Goal: Book appointment/travel/reservation

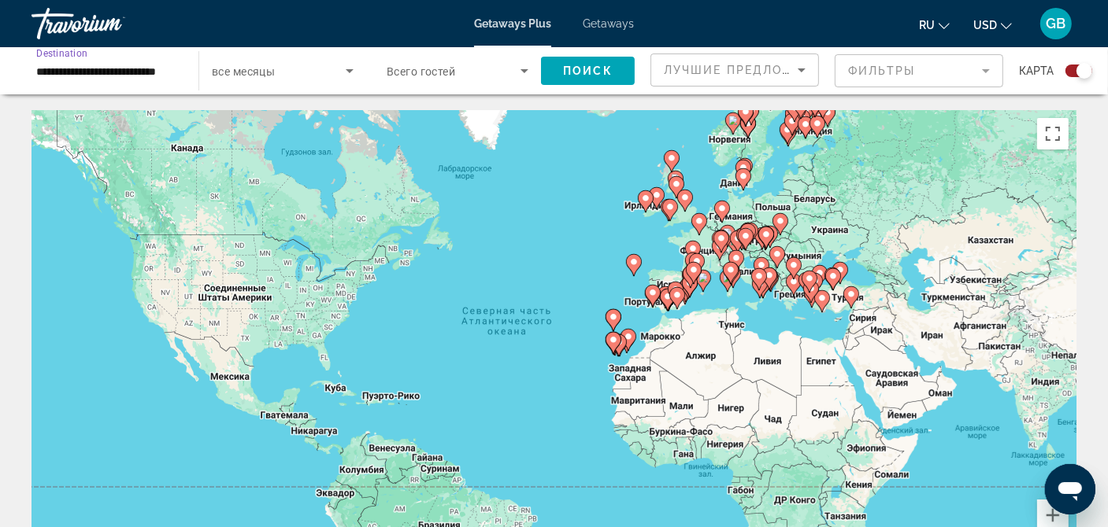
click at [144, 72] on input "**********" at bounding box center [107, 71] width 142 height 19
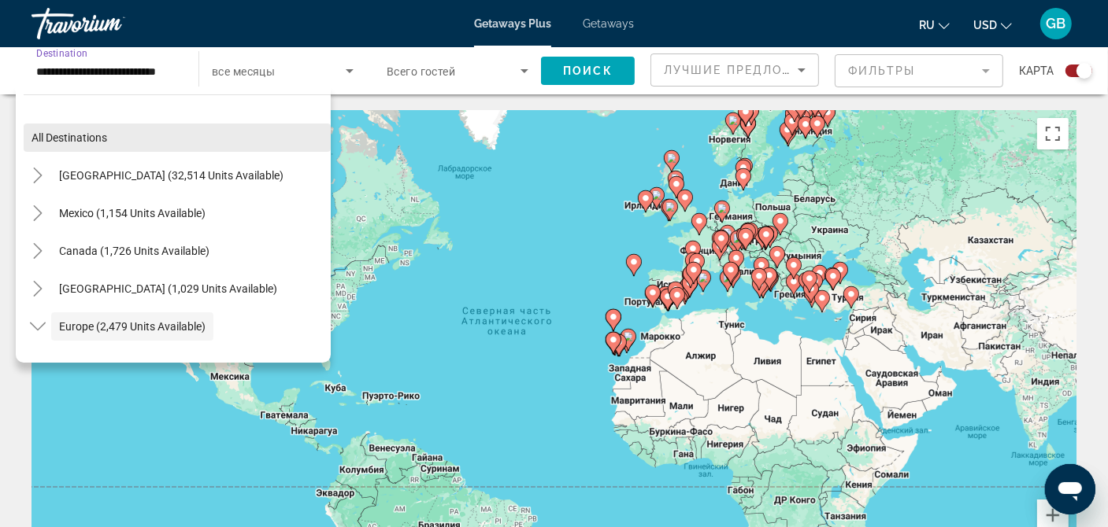
click at [80, 133] on span "All destinations" at bounding box center [69, 137] width 76 height 13
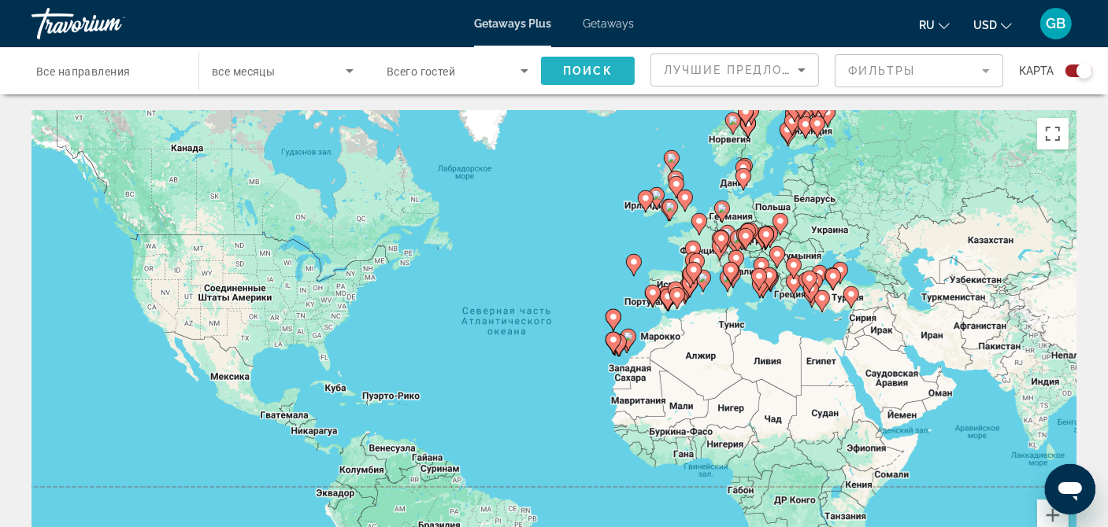
click at [576, 58] on span "Search widget" at bounding box center [588, 71] width 94 height 38
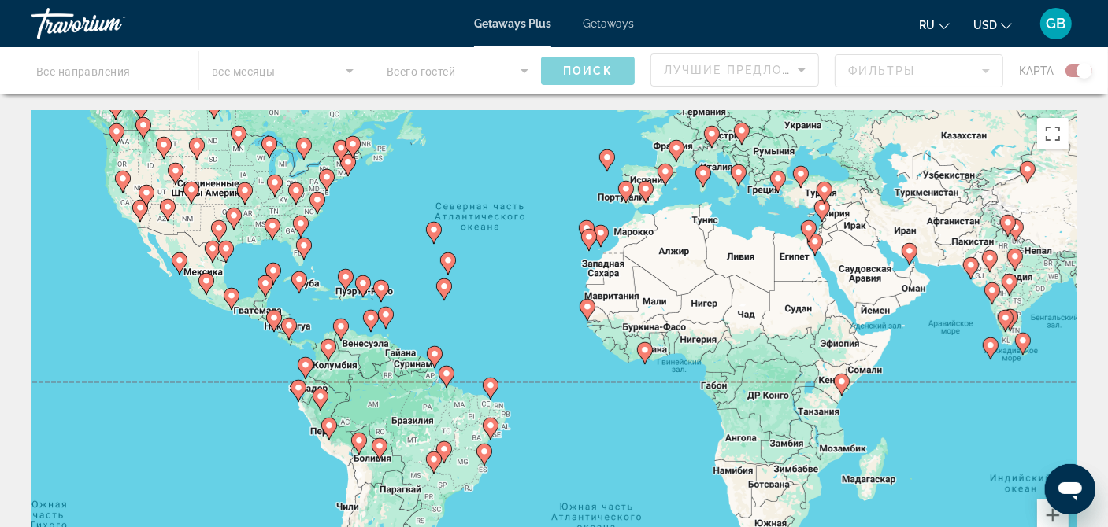
drag, startPoint x: 783, startPoint y: 455, endPoint x: 750, endPoint y: 299, distance: 159.2
click at [750, 300] on div "Чтобы активировать перетаскивание с помощью клавиатуры, нажмите Alt + Ввод. Пос…" at bounding box center [553, 346] width 1045 height 472
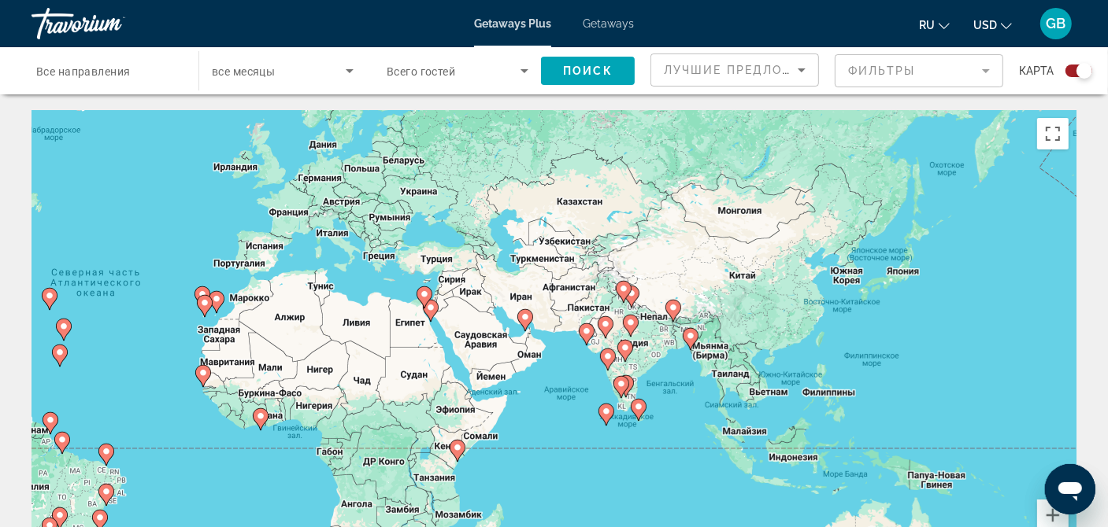
drag, startPoint x: 750, startPoint y: 299, endPoint x: 372, endPoint y: 490, distance: 423.2
click at [372, 490] on div "Чтобы активировать перетаскивание с помощью клавиатуры, нажмите Alt + Ввод. Пос…" at bounding box center [553, 346] width 1045 height 472
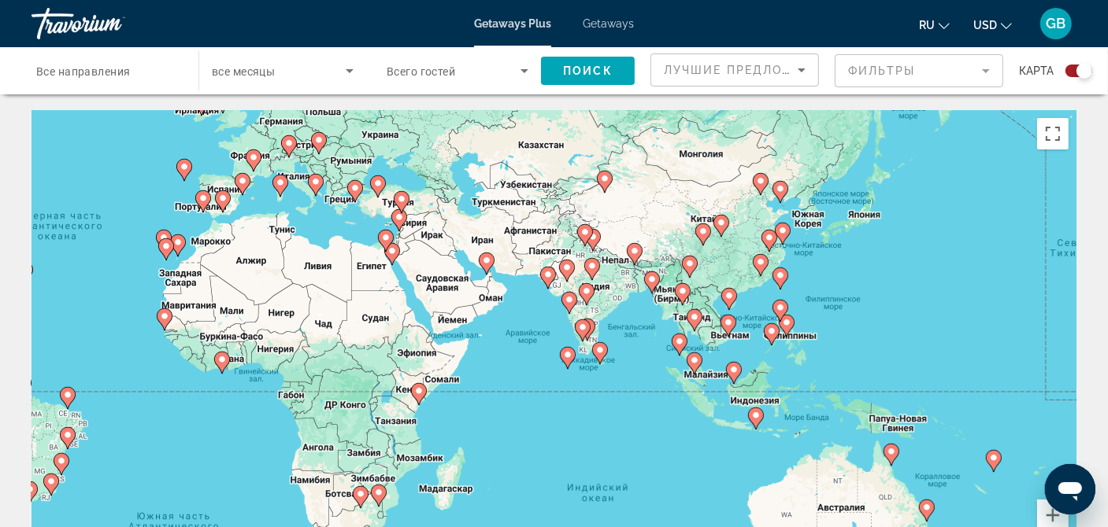
drag, startPoint x: 679, startPoint y: 423, endPoint x: 639, endPoint y: 362, distance: 72.7
click at [639, 362] on div "Чтобы активировать перетаскивание с помощью клавиатуры, нажмите Alt + Ввод. Пос…" at bounding box center [553, 346] width 1045 height 472
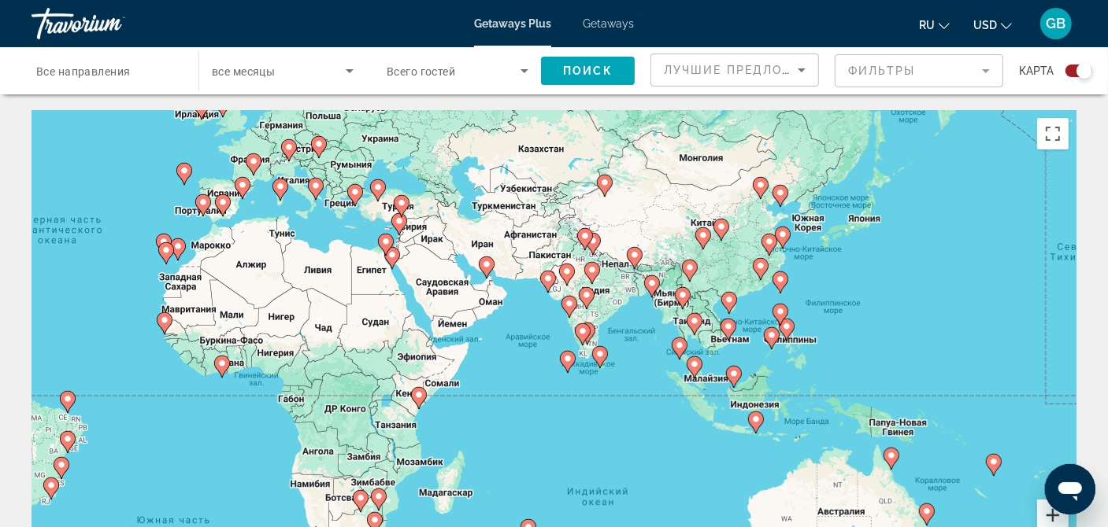
click at [1050, 519] on button "Увеличить" at bounding box center [1052, 515] width 31 height 31
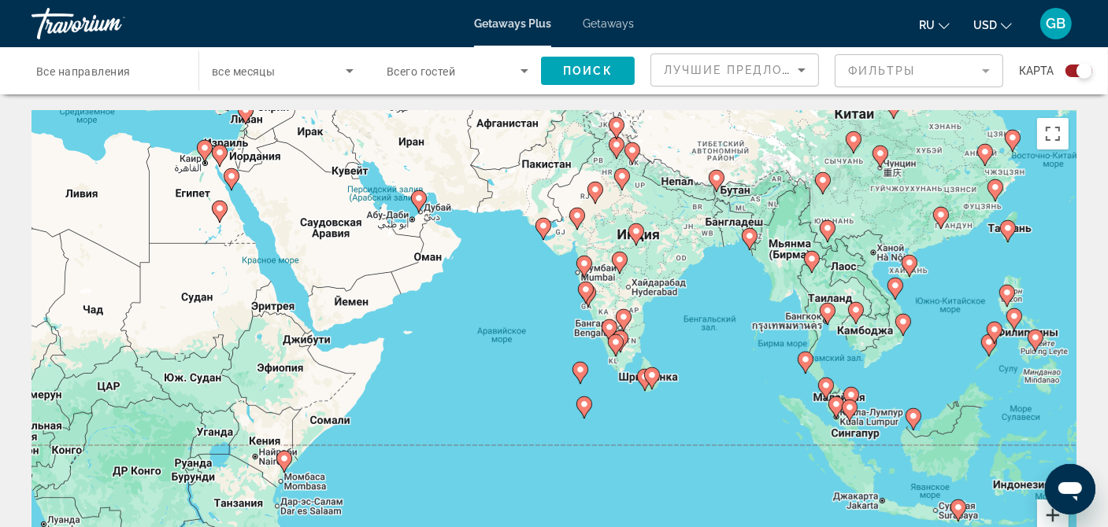
click at [1050, 519] on button "Увеличить" at bounding box center [1052, 515] width 31 height 31
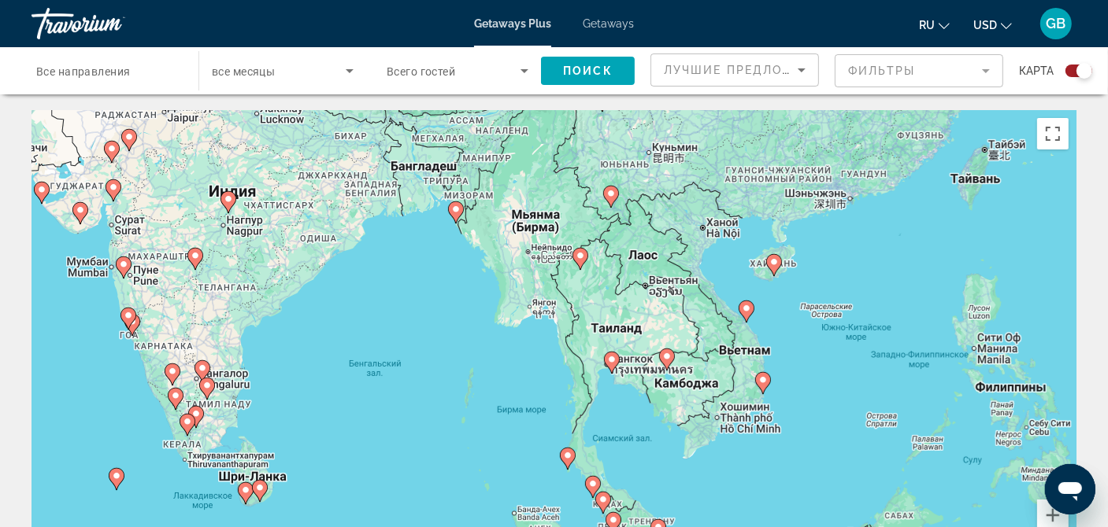
drag, startPoint x: 964, startPoint y: 433, endPoint x: 473, endPoint y: 503, distance: 496.2
click at [473, 503] on div "Чтобы активировать перетаскивание с помощью клавиатуры, нажмите Alt + Ввод. Пос…" at bounding box center [553, 346] width 1045 height 472
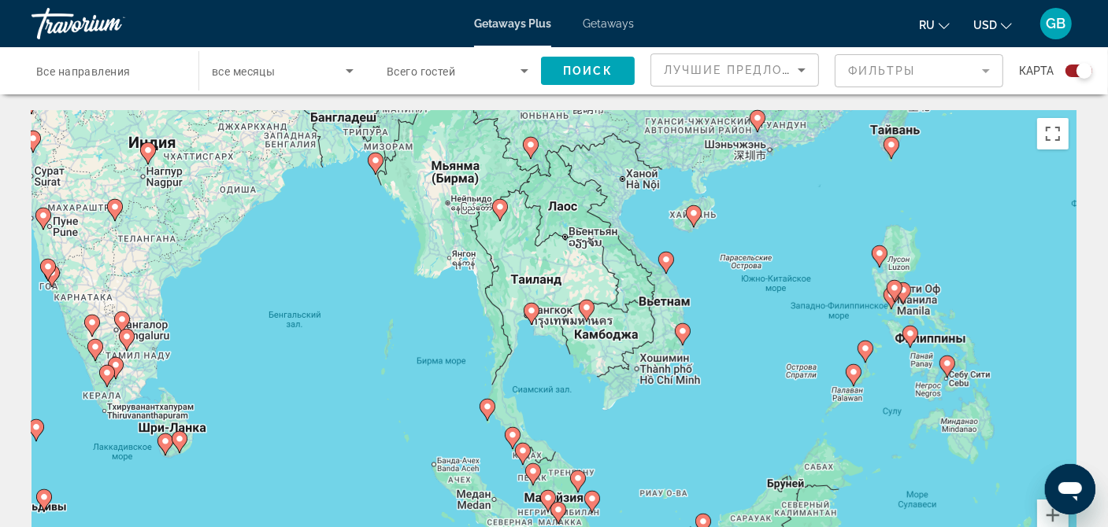
drag, startPoint x: 282, startPoint y: 331, endPoint x: 201, endPoint y: 283, distance: 93.8
click at [201, 283] on div "Чтобы активировать перетаскивание с помощью клавиатуры, нажмите Alt + Ввод. Пос…" at bounding box center [553, 346] width 1045 height 472
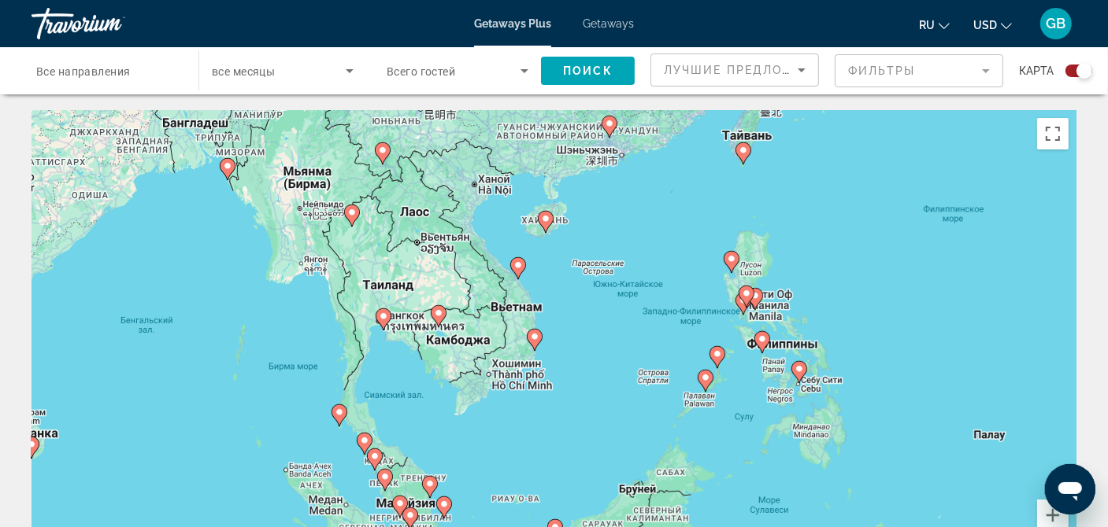
drag, startPoint x: 365, startPoint y: 439, endPoint x: 203, endPoint y: 484, distance: 167.5
click at [203, 484] on div "Чтобы активировать перетаскивание с помощью клавиатуры, нажмите Alt + Ввод. Пос…" at bounding box center [553, 346] width 1045 height 472
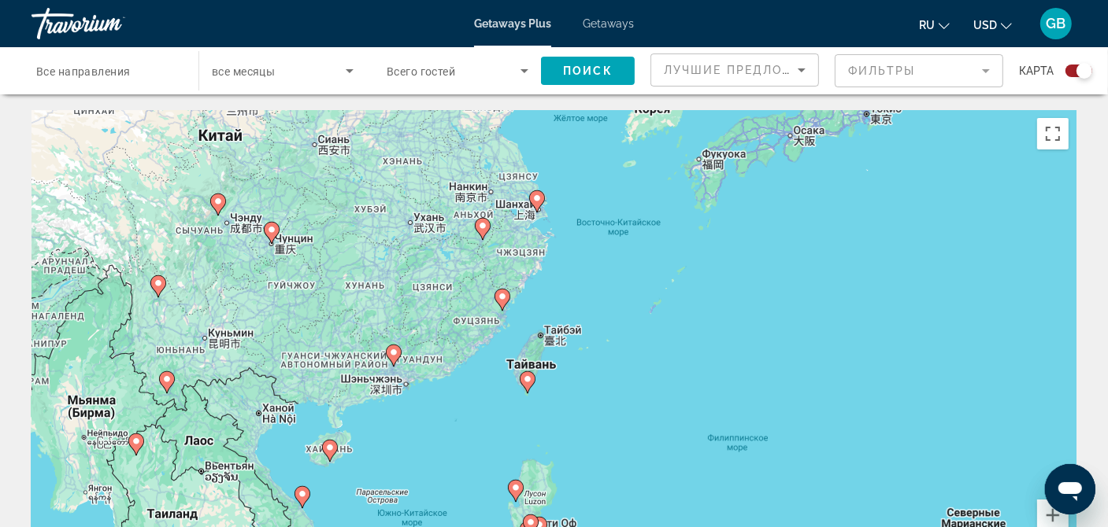
drag, startPoint x: 672, startPoint y: 368, endPoint x: 468, endPoint y: 561, distance: 281.8
click at [468, 527] on html "Перейти к основному содержанию Getaways Plus Getaways ru English Español França…" at bounding box center [554, 263] width 1108 height 527
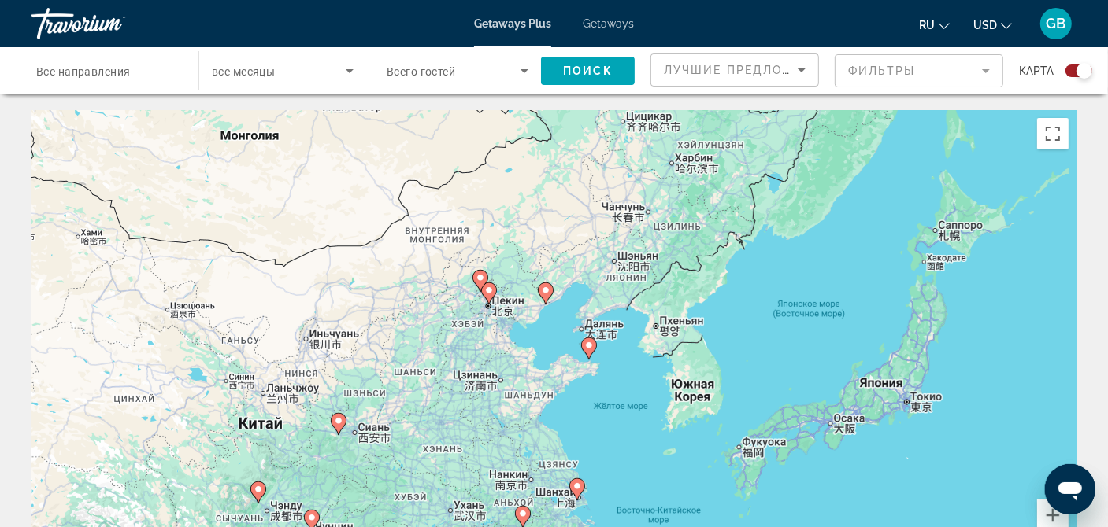
drag, startPoint x: 672, startPoint y: 284, endPoint x: 723, endPoint y: 549, distance: 269.4
click at [723, 527] on html "Перейти к основному содержанию Getaways Plus Getaways ru English Español França…" at bounding box center [554, 263] width 1108 height 527
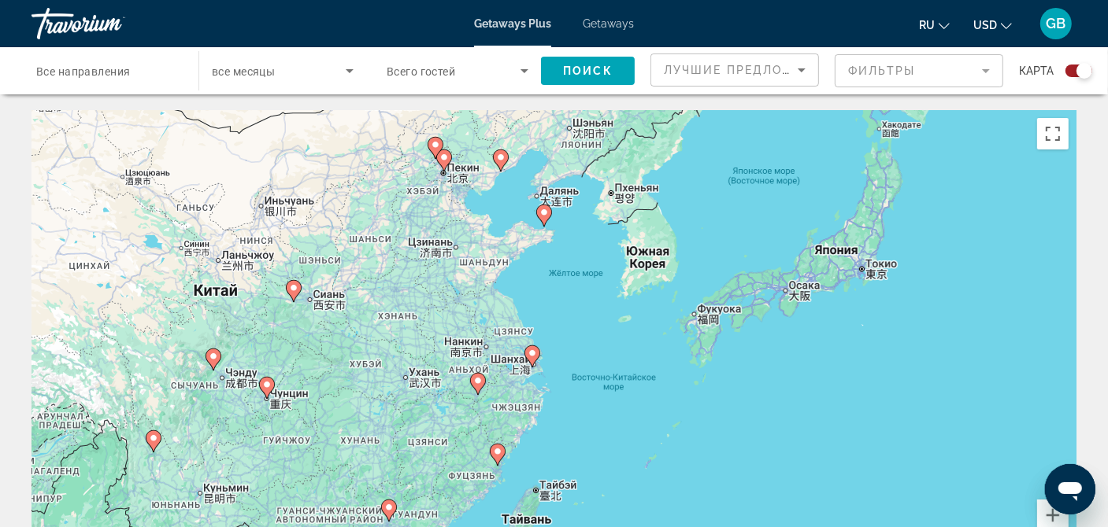
drag, startPoint x: 752, startPoint y: 353, endPoint x: 710, endPoint y: 216, distance: 142.4
click at [710, 216] on div "Чтобы активировать перетаскивание с помощью клавиатуры, нажмите Alt + Ввод. Пос…" at bounding box center [553, 346] width 1045 height 472
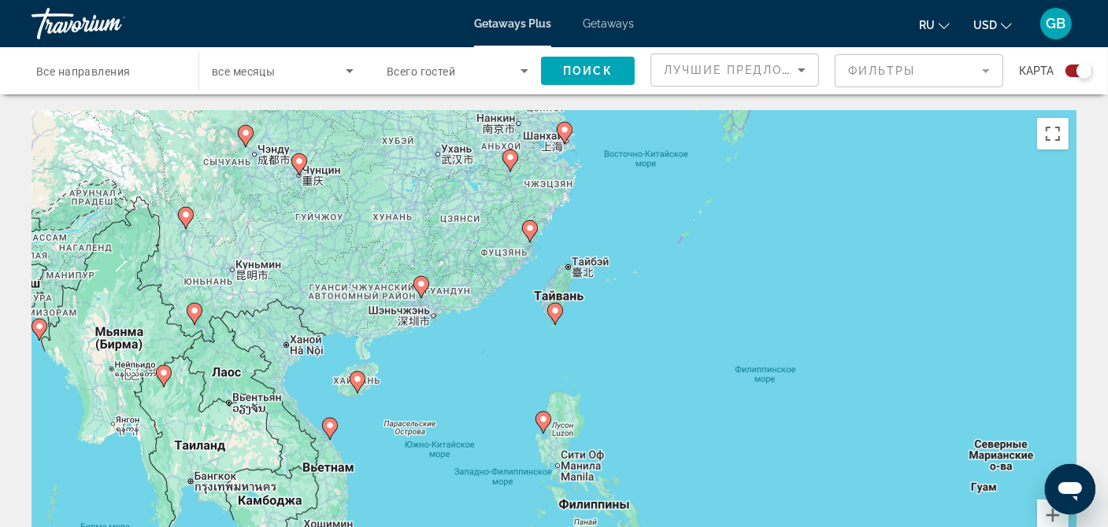
drag, startPoint x: 627, startPoint y: 431, endPoint x: 660, endPoint y: 205, distance: 227.5
click at [660, 205] on div "Чтобы активировать перетаскивание с помощью клавиатуры, нажмите Alt + Ввод. Пос…" at bounding box center [553, 346] width 1045 height 472
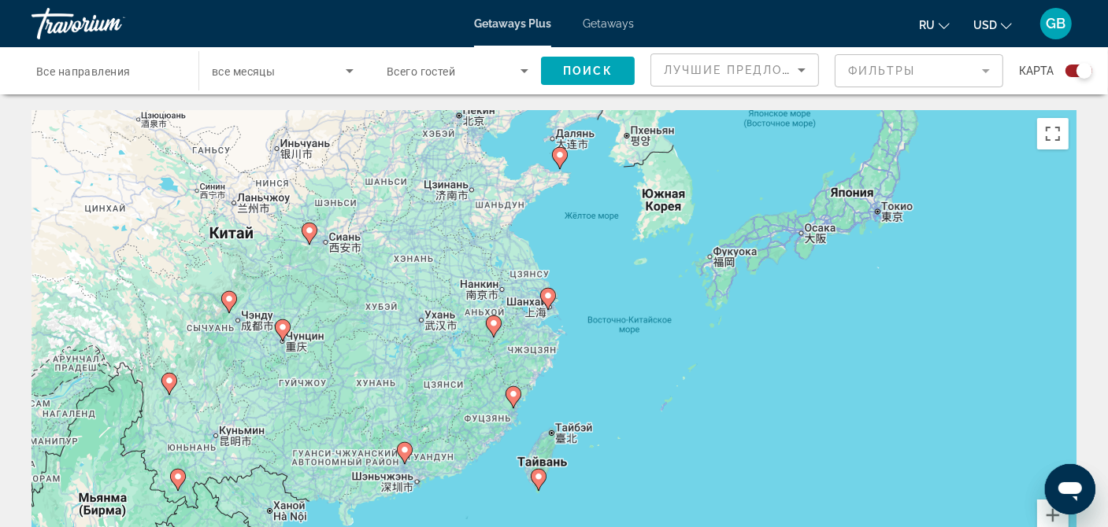
drag, startPoint x: 509, startPoint y: 339, endPoint x: 492, endPoint y: 516, distance: 177.1
click at [492, 516] on div "Чтобы активировать перетаскивание с помощью клавиатуры, нажмите Alt + Ввод. Пос…" at bounding box center [553, 346] width 1045 height 472
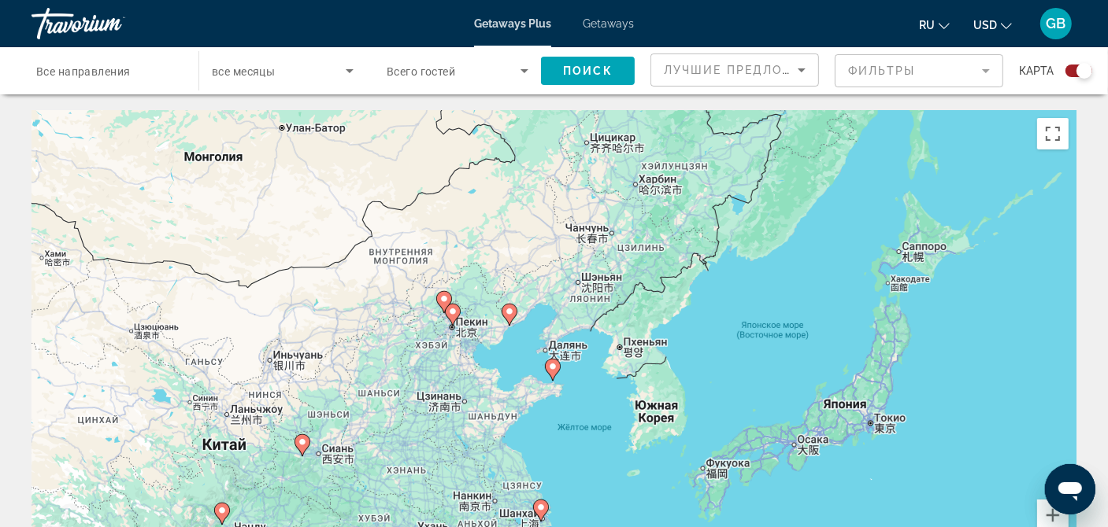
drag, startPoint x: 626, startPoint y: 297, endPoint x: 619, endPoint y: 511, distance: 214.3
click at [619, 511] on div "Чтобы активировать перетаскивание с помощью клавиатуры, нажмите Alt + Ввод. Пос…" at bounding box center [553, 346] width 1045 height 472
click at [1045, 519] on button "Увеличить" at bounding box center [1052, 515] width 31 height 31
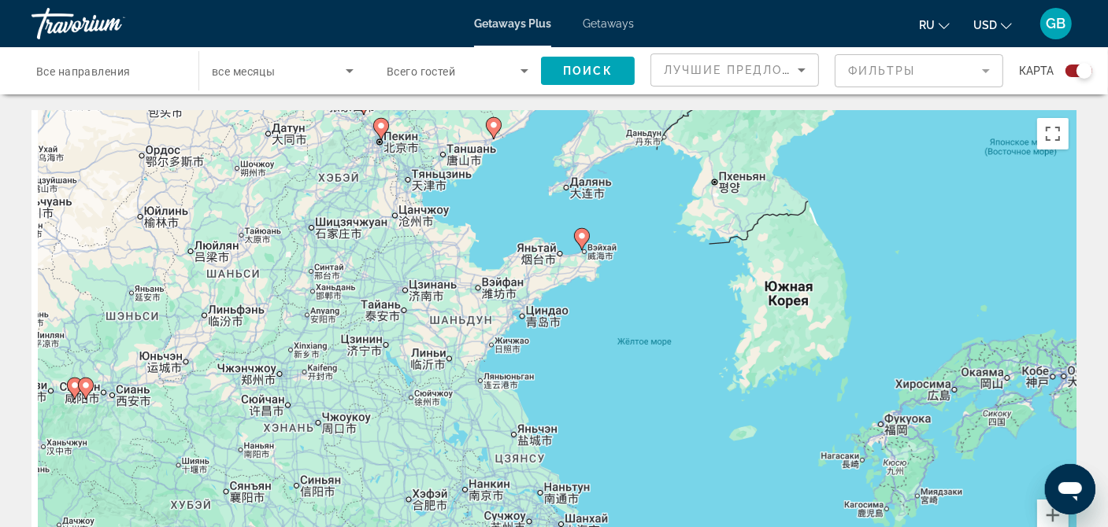
drag, startPoint x: 656, startPoint y: 458, endPoint x: 687, endPoint y: 279, distance: 181.3
click at [687, 279] on div "Чтобы активировать перетаскивание с помощью клавиатуры, нажмите Alt + Ввод. Пос…" at bounding box center [553, 346] width 1045 height 472
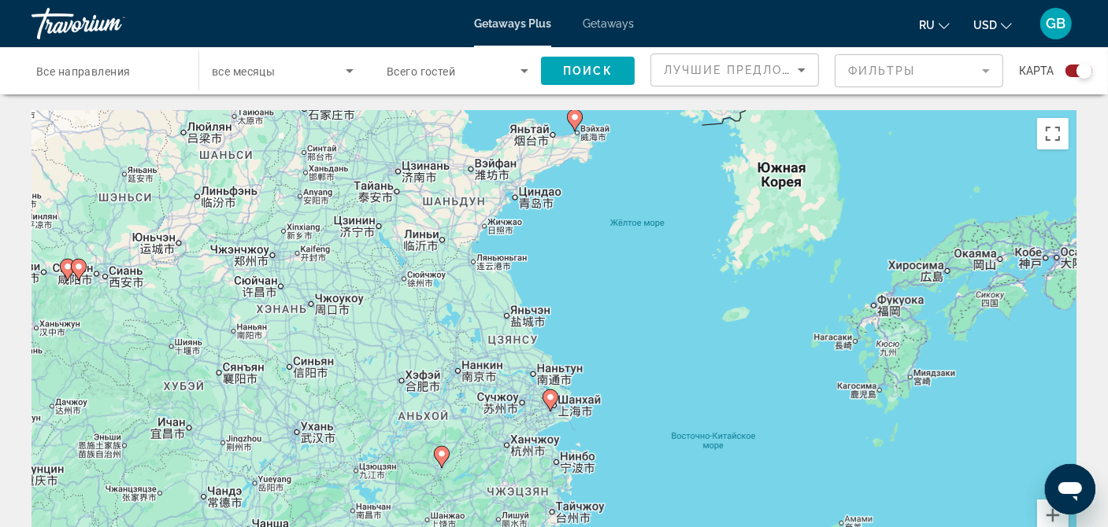
drag, startPoint x: 631, startPoint y: 404, endPoint x: 624, endPoint y: 279, distance: 124.6
click at [624, 281] on div "Чтобы активировать перетаскивание с помощью клавиатуры, нажмите Alt + Ввод. Пос…" at bounding box center [553, 346] width 1045 height 472
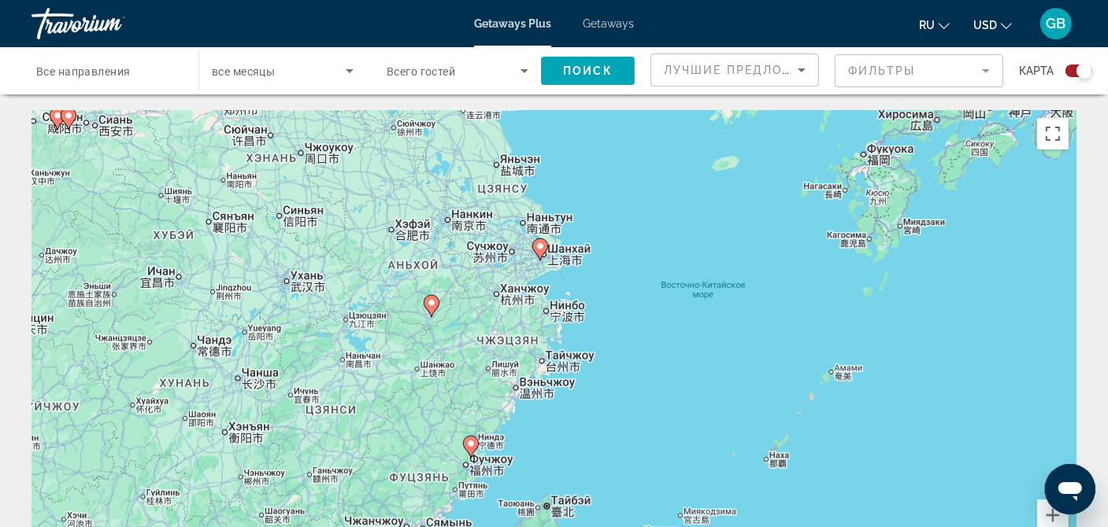
drag, startPoint x: 654, startPoint y: 425, endPoint x: 657, endPoint y: 221, distance: 203.9
click at [657, 221] on div "Чтобы активировать перетаскивание с помощью клавиатуры, нажмите Alt + Ввод. Пос…" at bounding box center [553, 346] width 1045 height 472
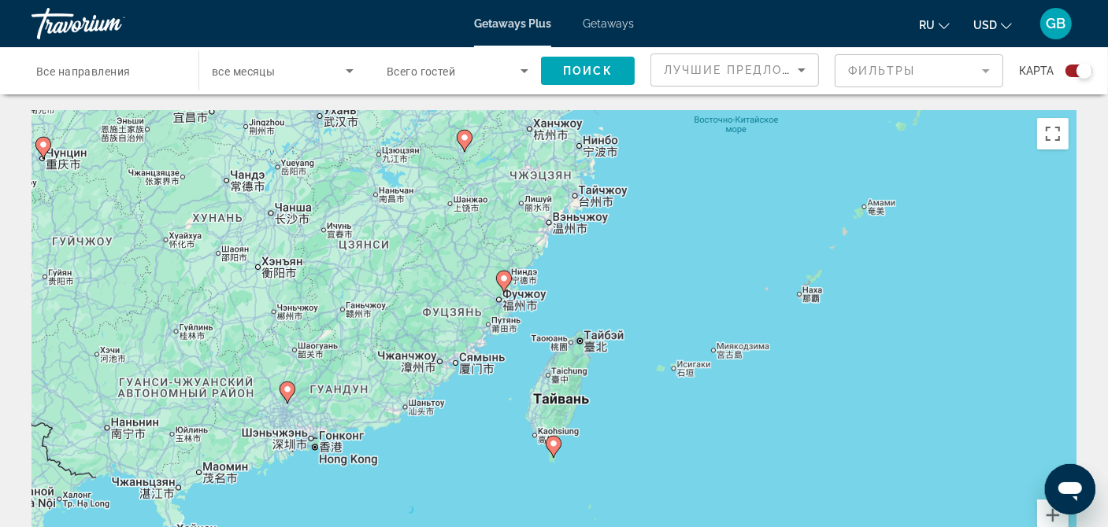
drag, startPoint x: 624, startPoint y: 375, endPoint x: 649, endPoint y: 232, distance: 144.7
click at [649, 232] on div "Чтобы активировать перетаскивание с помощью клавиатуры, нажмите Alt + Ввод. Пос…" at bounding box center [553, 346] width 1045 height 472
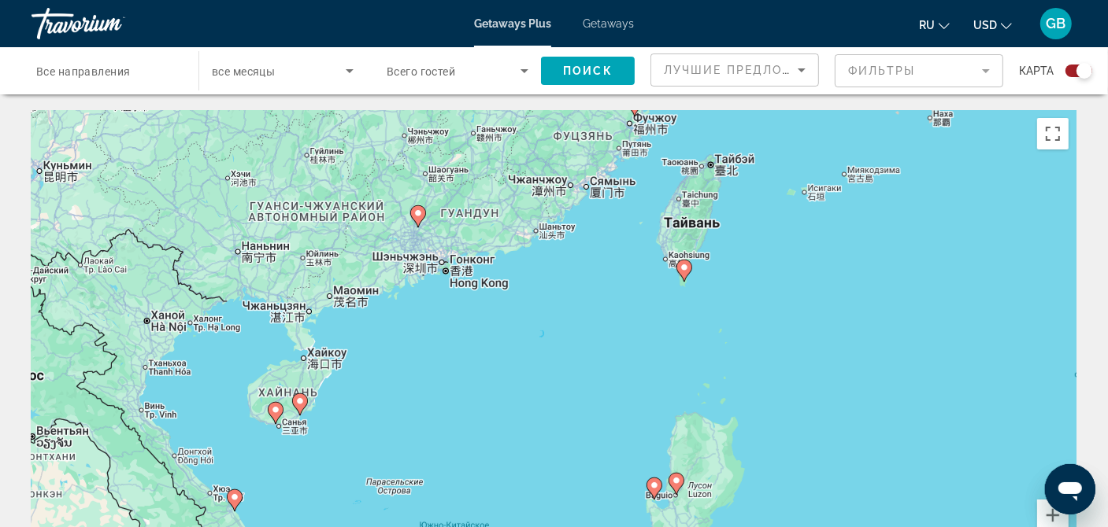
drag, startPoint x: 598, startPoint y: 431, endPoint x: 727, endPoint y: 278, distance: 200.0
click at [727, 278] on div "Чтобы активировать перетаскивание с помощью клавиатуры, нажмите Alt + Ввод. Пос…" at bounding box center [553, 346] width 1045 height 472
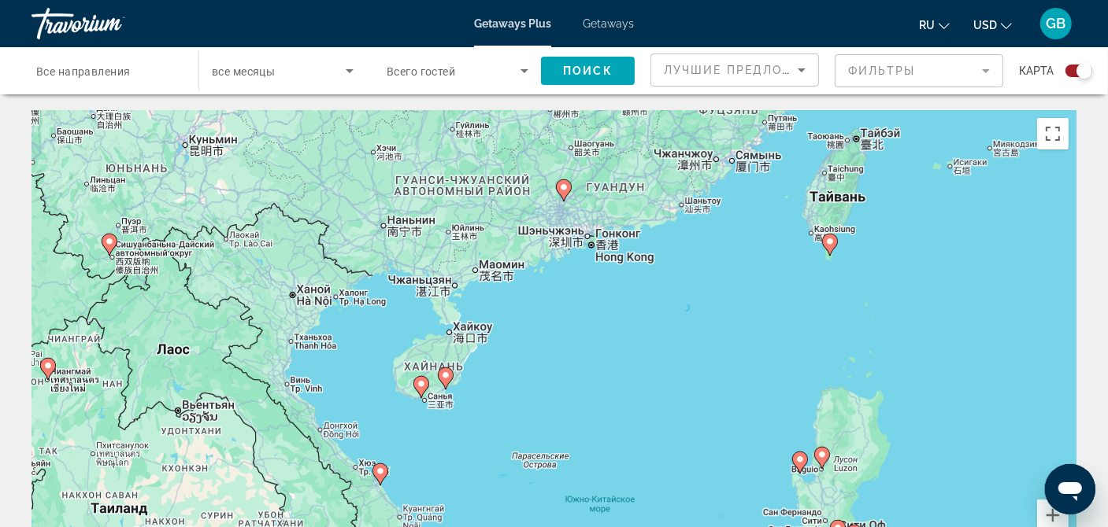
drag, startPoint x: 430, startPoint y: 425, endPoint x: 576, endPoint y: 396, distance: 149.3
click at [576, 396] on div "Чтобы активировать перетаскивание с помощью клавиатуры, нажмите Alt + Ввод. Пос…" at bounding box center [553, 346] width 1045 height 472
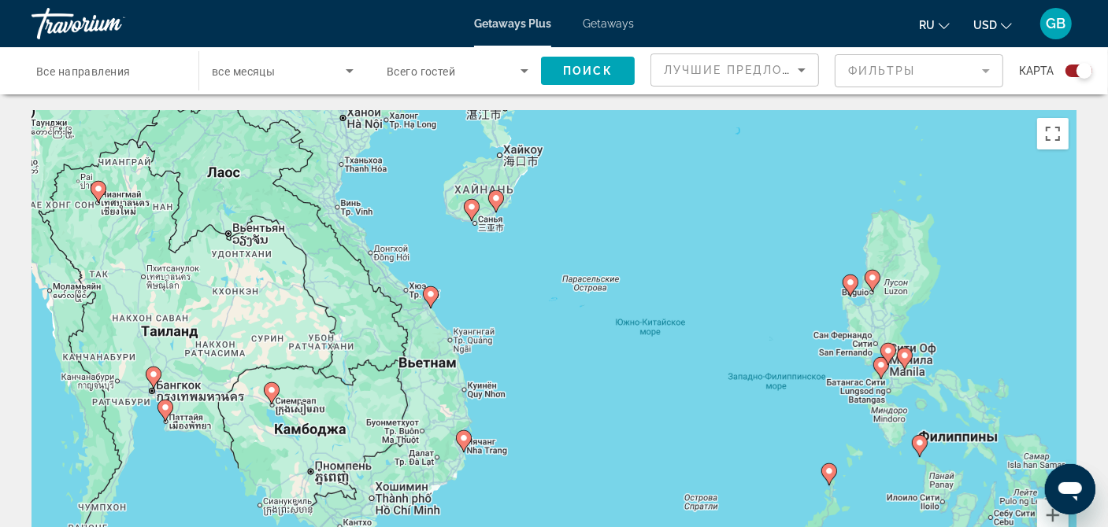
drag, startPoint x: 480, startPoint y: 466, endPoint x: 531, endPoint y: 287, distance: 186.4
click at [531, 287] on div "Чтобы активировать перетаскивание с помощью клавиатуры, нажмите Alt + Ввод. Пос…" at bounding box center [553, 346] width 1045 height 472
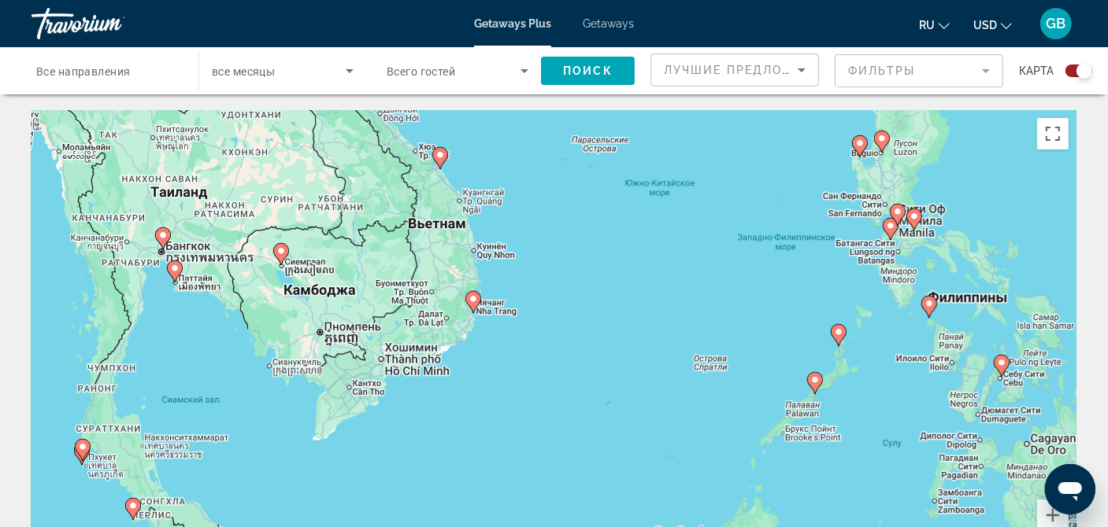
drag, startPoint x: 591, startPoint y: 488, endPoint x: 599, endPoint y: 365, distance: 123.1
click at [599, 365] on div "Чтобы активировать перетаскивание с помощью клавиатуры, нажмите Alt + Ввод. Пос…" at bounding box center [553, 346] width 1045 height 472
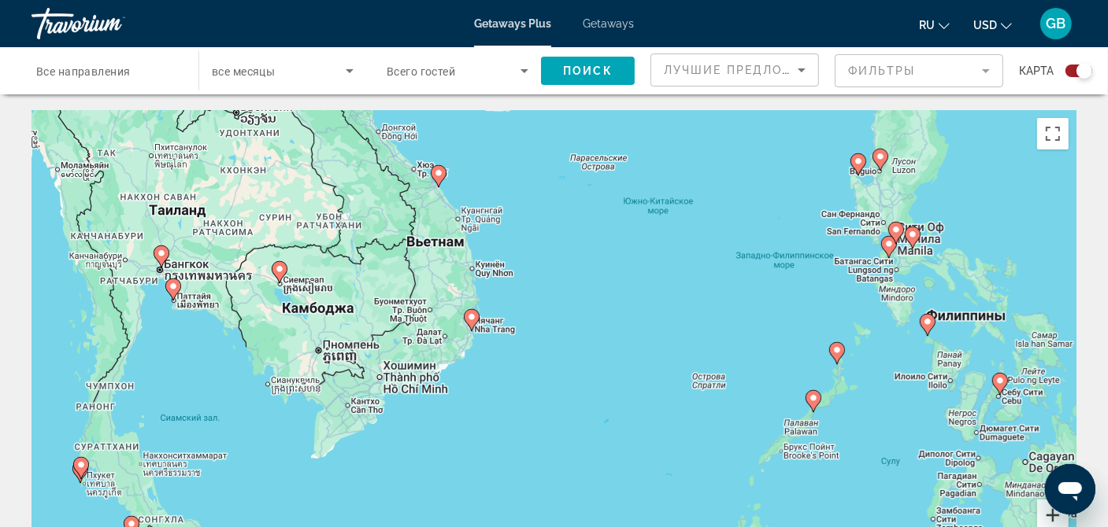
click at [1045, 515] on button "Увеличить" at bounding box center [1052, 515] width 31 height 31
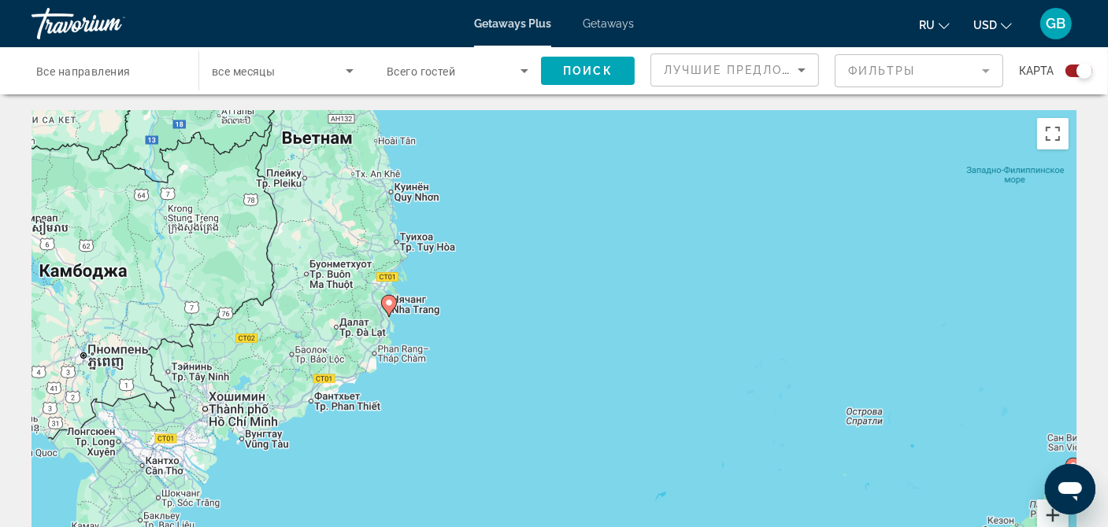
click at [1048, 516] on button "Увеличить" at bounding box center [1052, 515] width 31 height 31
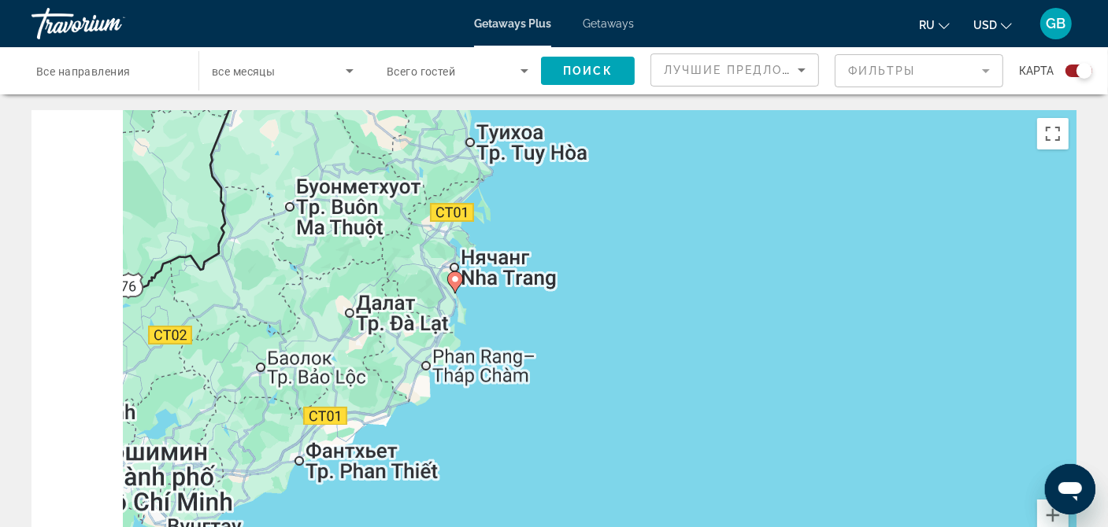
drag, startPoint x: 421, startPoint y: 436, endPoint x: 654, endPoint y: 442, distance: 233.1
click at [654, 442] on div "Чтобы активировать перетаскивание с помощью клавиатуры, нажмите Alt + Ввод. Пос…" at bounding box center [553, 346] width 1045 height 472
click at [450, 278] on image "Main content" at bounding box center [454, 279] width 9 height 9
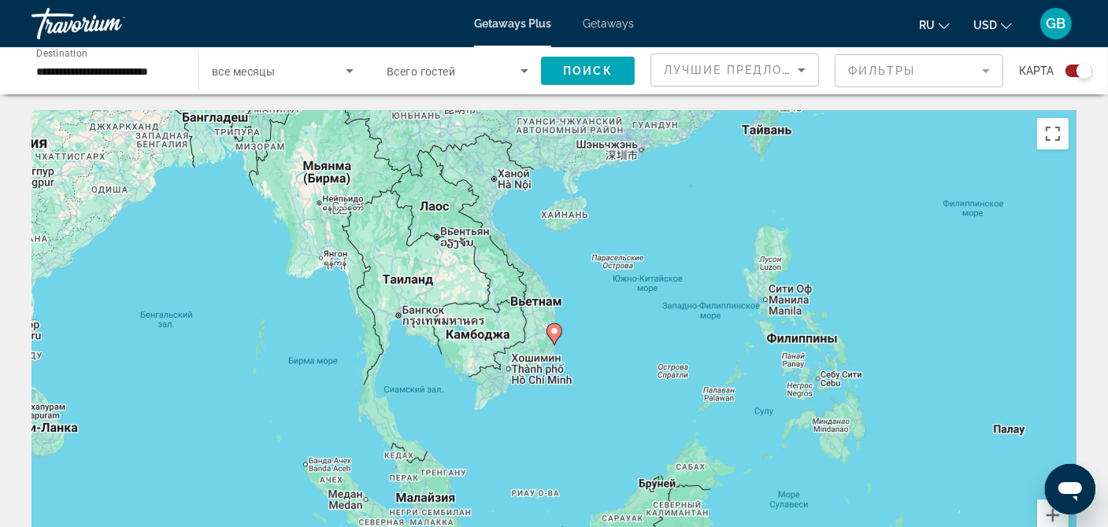
click at [553, 334] on image "Main content" at bounding box center [554, 331] width 9 height 9
type input "**********"
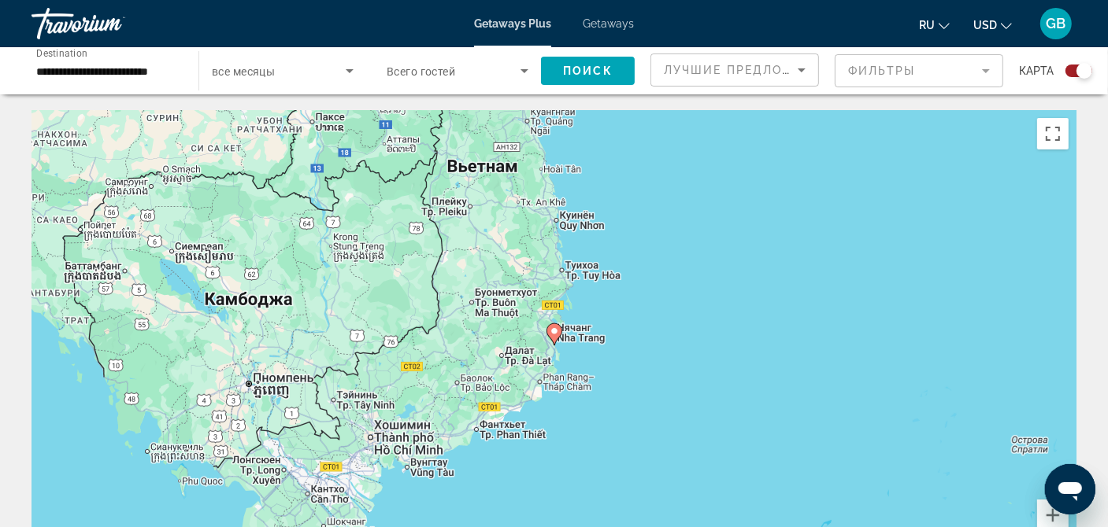
click at [553, 334] on image "Main content" at bounding box center [554, 331] width 9 height 9
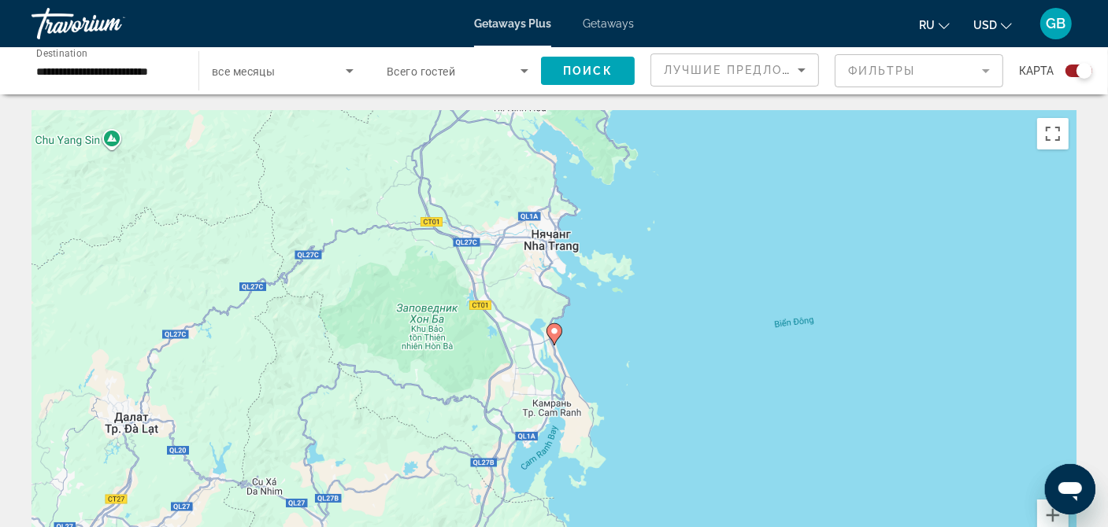
click at [553, 331] on image "Main content" at bounding box center [554, 331] width 9 height 9
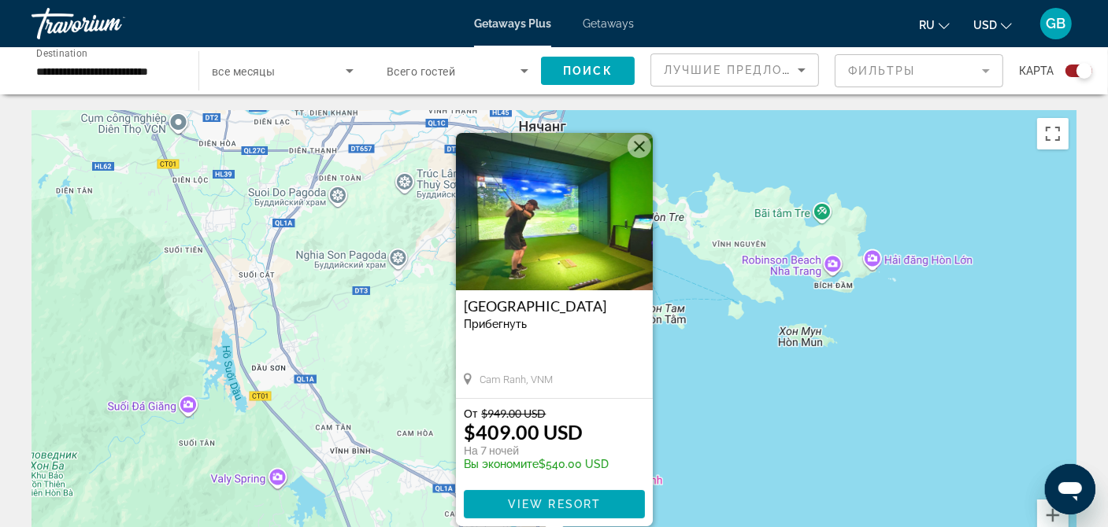
click at [531, 282] on img "Main content" at bounding box center [554, 211] width 197 height 157
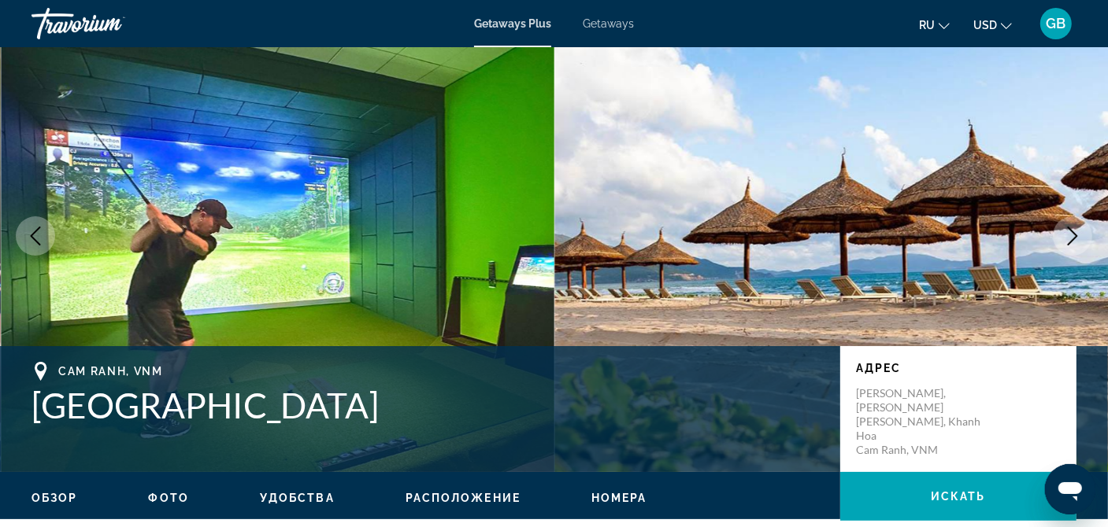
scroll to position [78, 0]
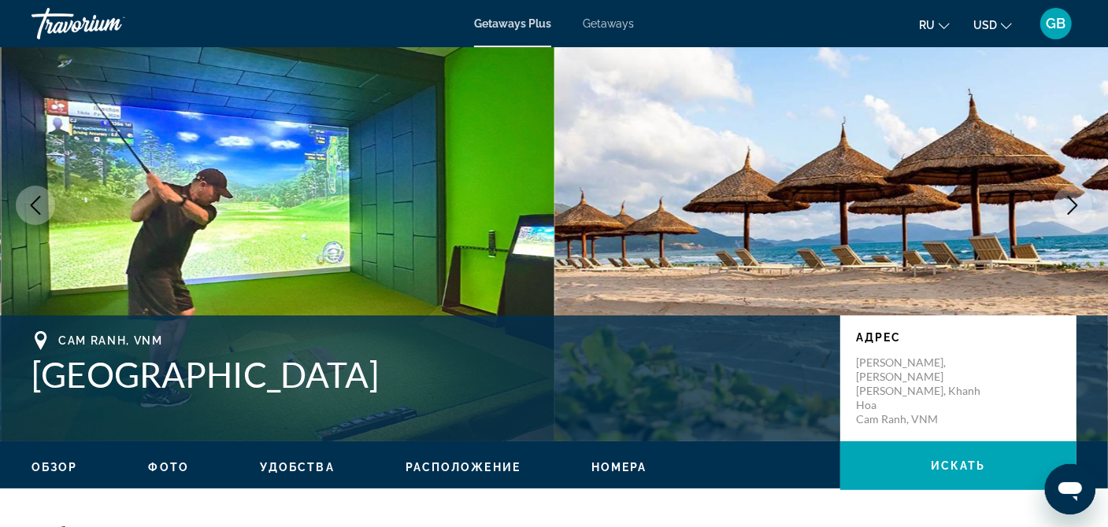
click at [1075, 202] on icon "Next image" at bounding box center [1073, 205] width 10 height 19
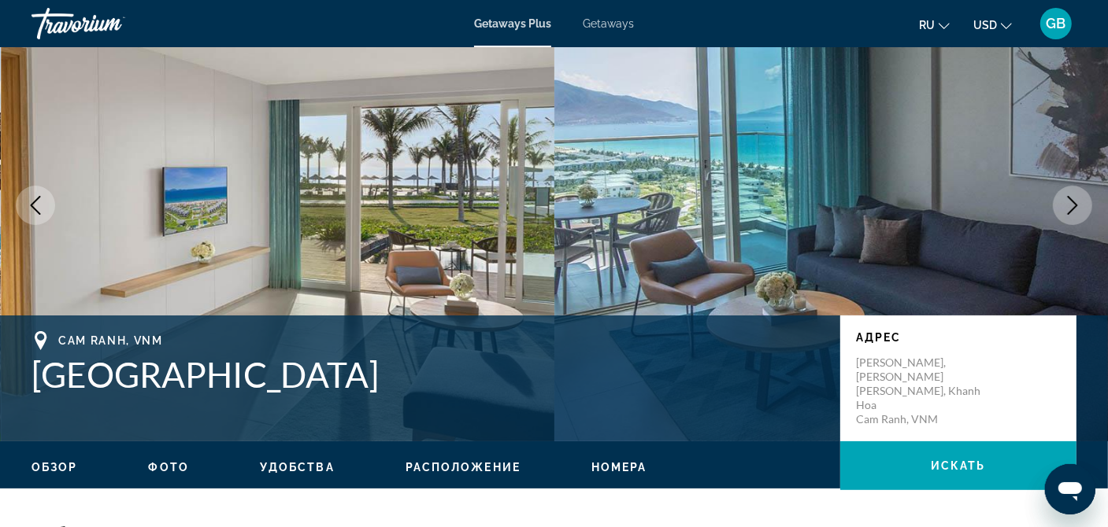
click at [1075, 202] on icon "Next image" at bounding box center [1073, 205] width 10 height 19
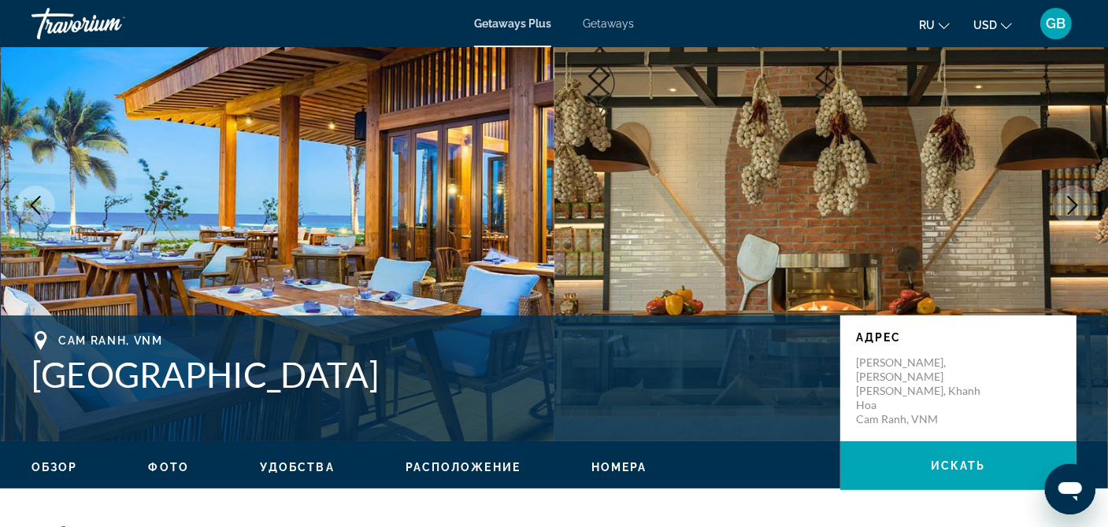
click at [1075, 202] on icon "Next image" at bounding box center [1073, 205] width 10 height 19
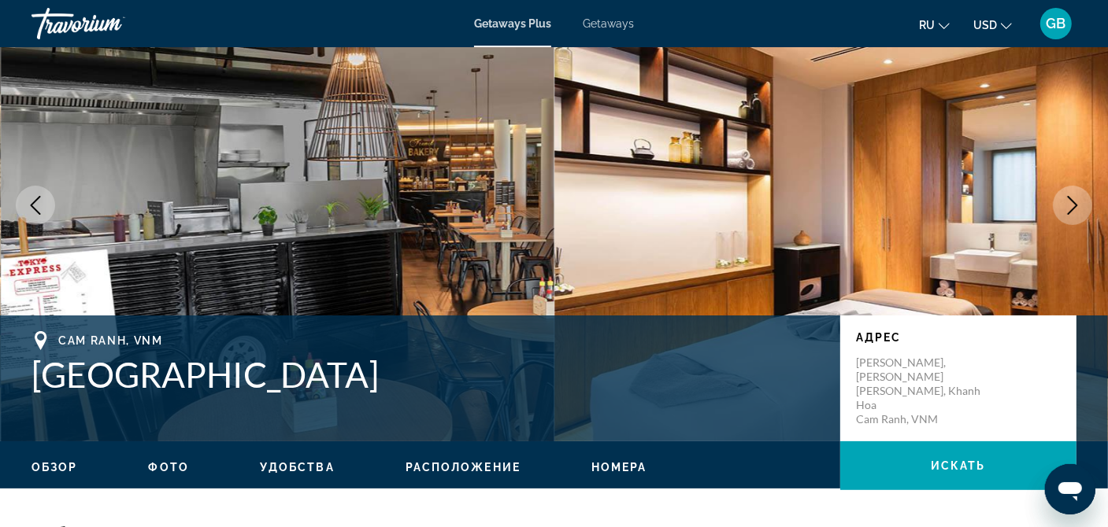
click at [1075, 202] on icon "Next image" at bounding box center [1073, 205] width 10 height 19
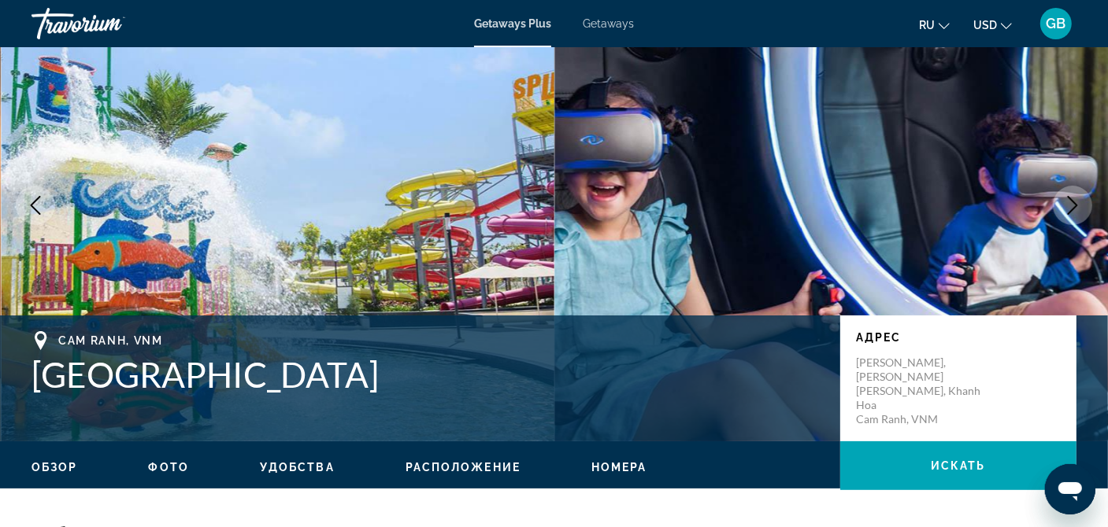
click at [1075, 202] on icon "Next image" at bounding box center [1073, 205] width 10 height 19
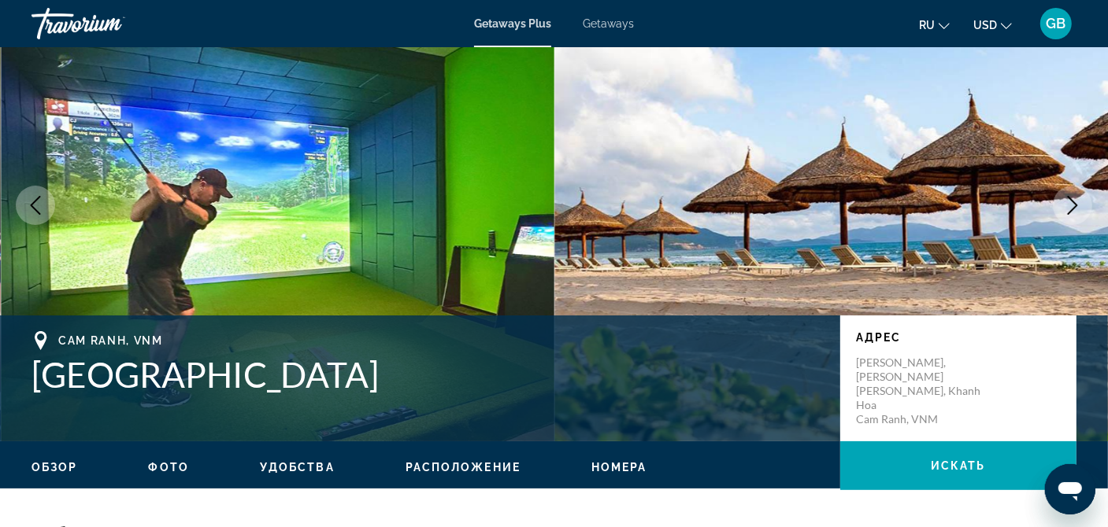
click at [1075, 202] on icon "Next image" at bounding box center [1073, 205] width 10 height 19
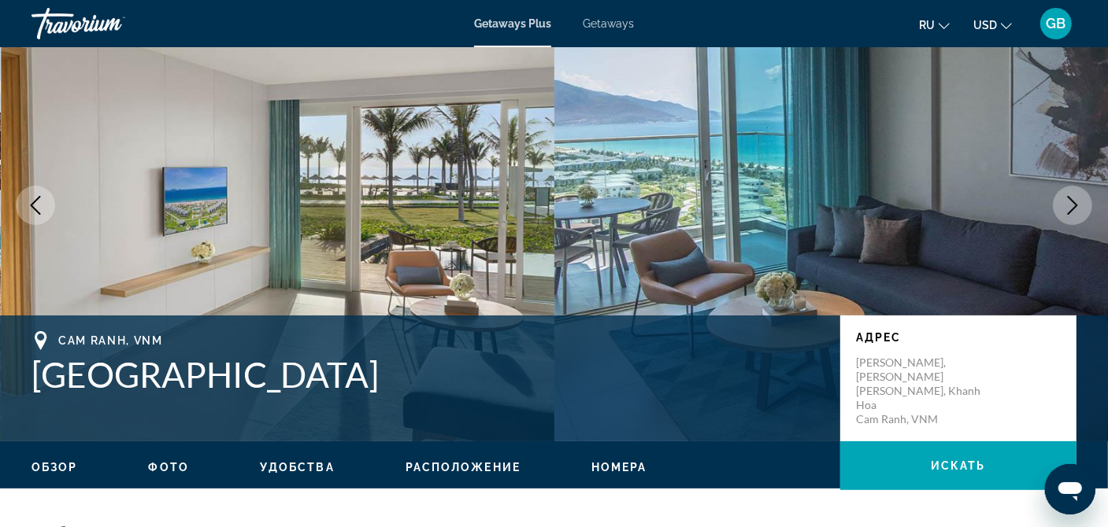
click at [1075, 202] on icon "Next image" at bounding box center [1073, 205] width 10 height 19
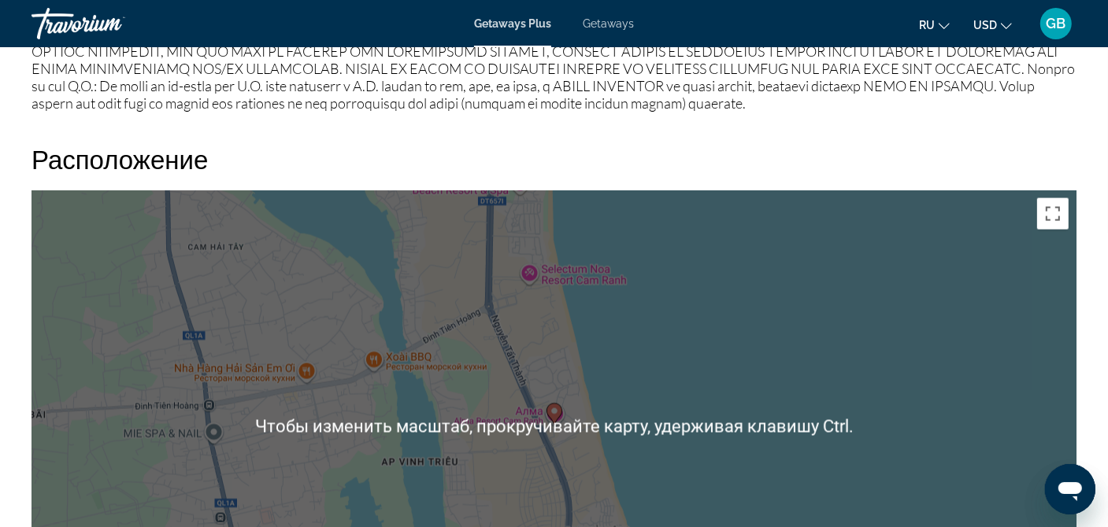
scroll to position [2126, 0]
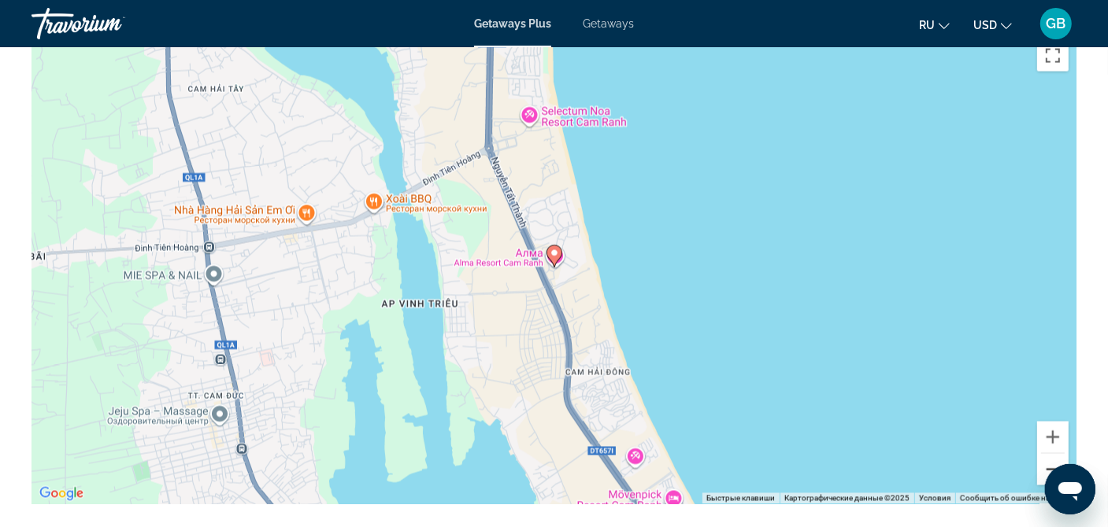
click at [1046, 457] on button "Уменьшить" at bounding box center [1052, 469] width 31 height 31
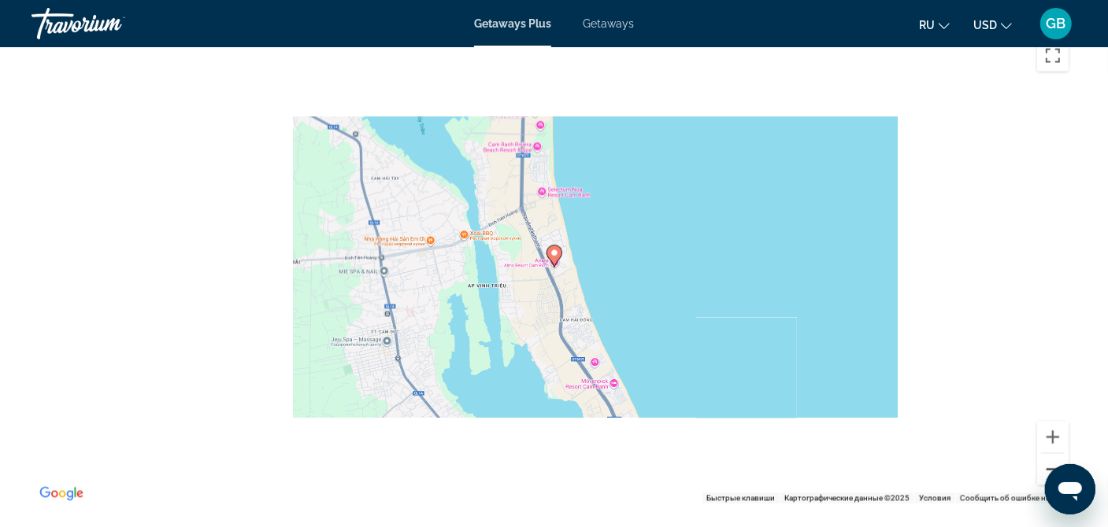
click at [1046, 457] on button "Уменьшить" at bounding box center [1052, 469] width 31 height 31
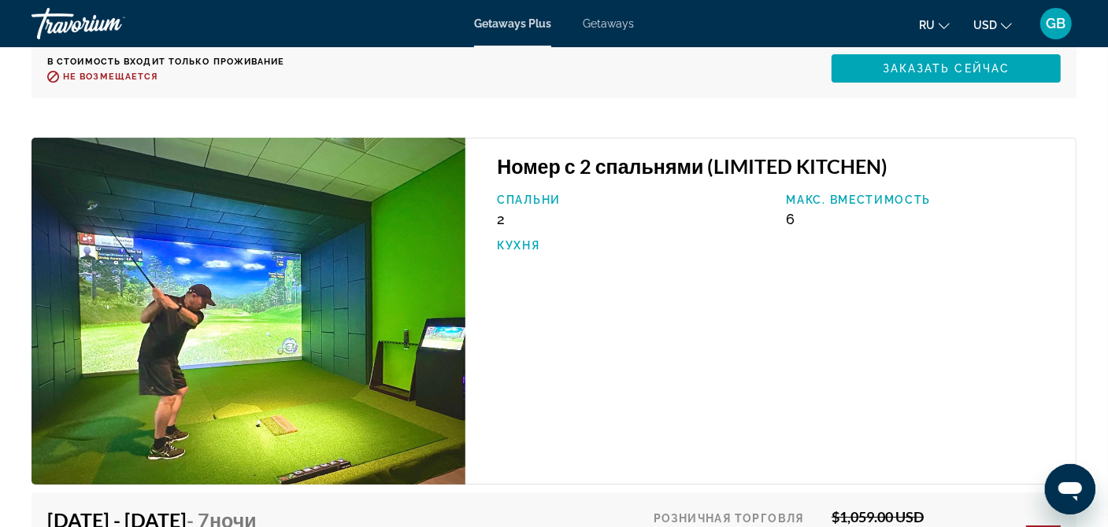
scroll to position [3968, 0]
